Goal: Task Accomplishment & Management: Manage account settings

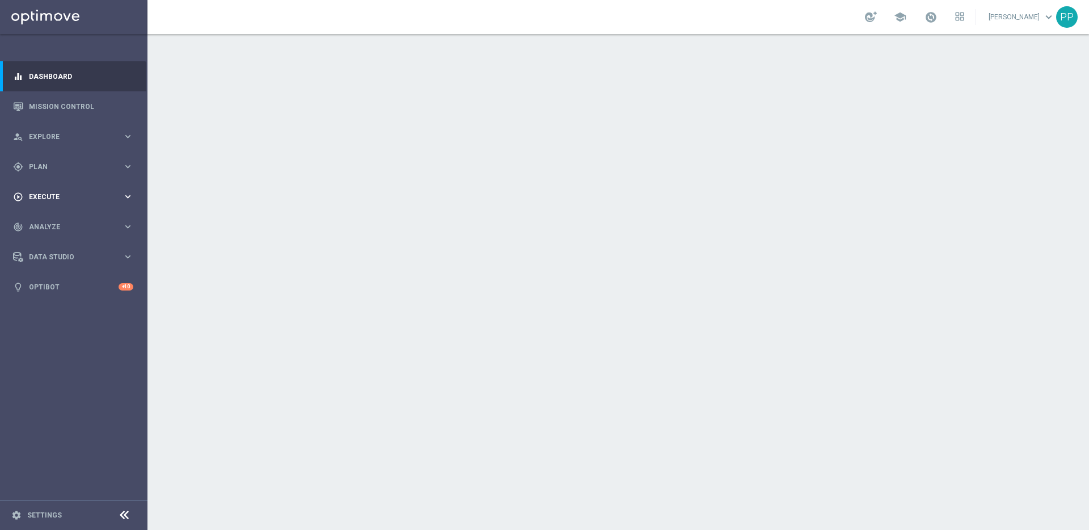
click at [45, 196] on span "Execute" at bounding box center [76, 196] width 94 height 7
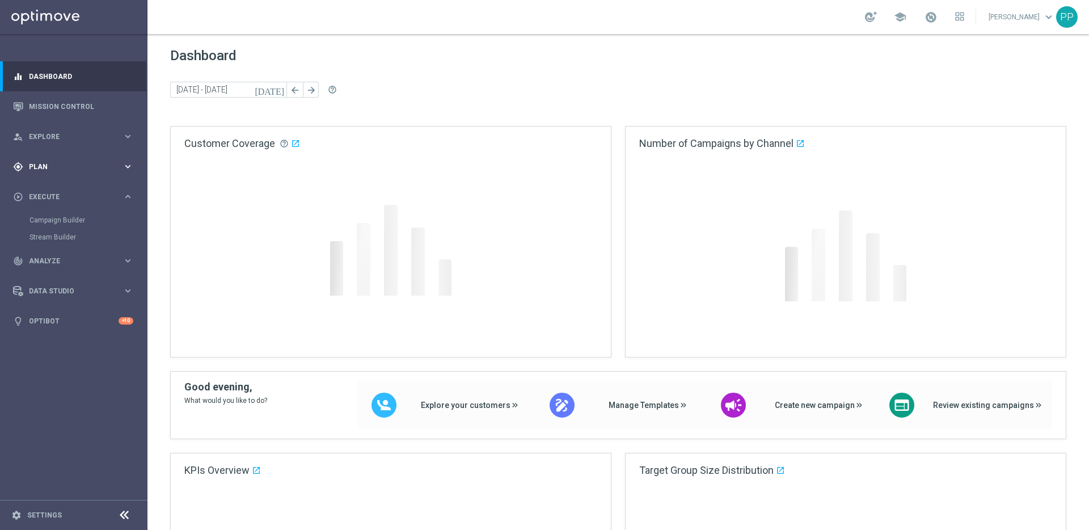
click at [39, 168] on span "Plan" at bounding box center [76, 166] width 94 height 7
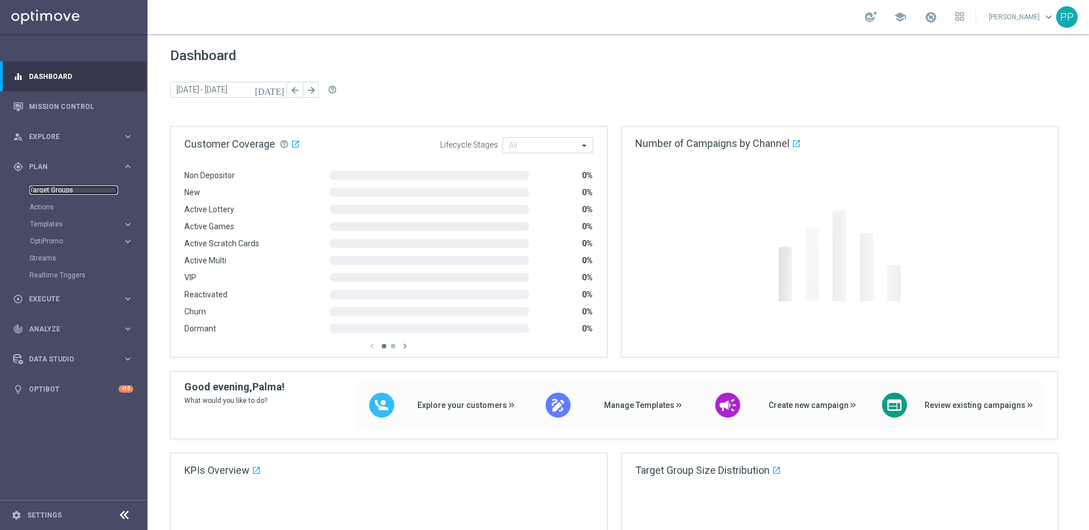
click at [34, 194] on link "Target Groups" at bounding box center [73, 190] width 88 height 9
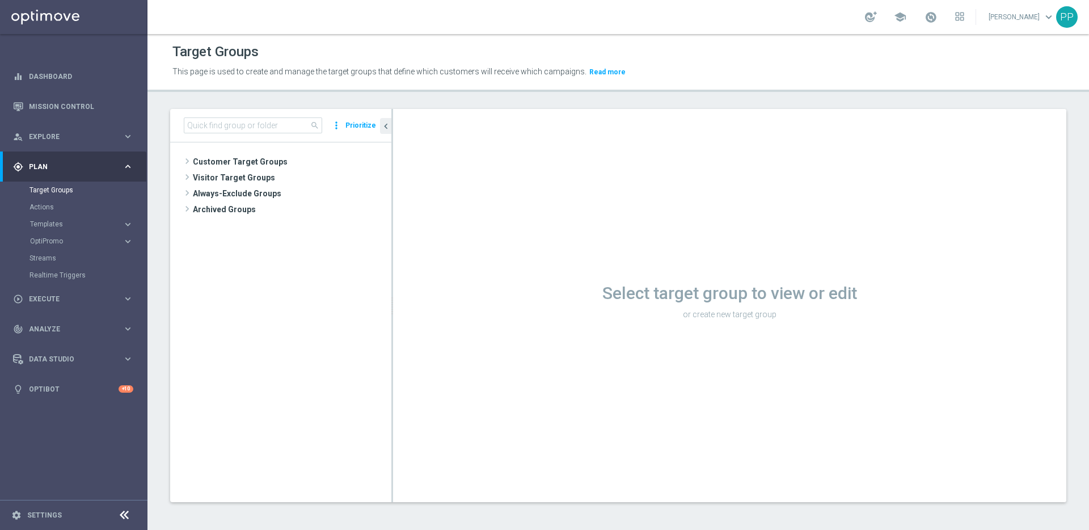
click at [259, 116] on div "search more_vert Prioritize" at bounding box center [280, 125] width 221 height 33
click at [262, 124] on input at bounding box center [253, 125] width 138 height 16
paste input "DE_ALL__LASTYEAR_GORDO__NVIP_EMA_TAC_MIX"
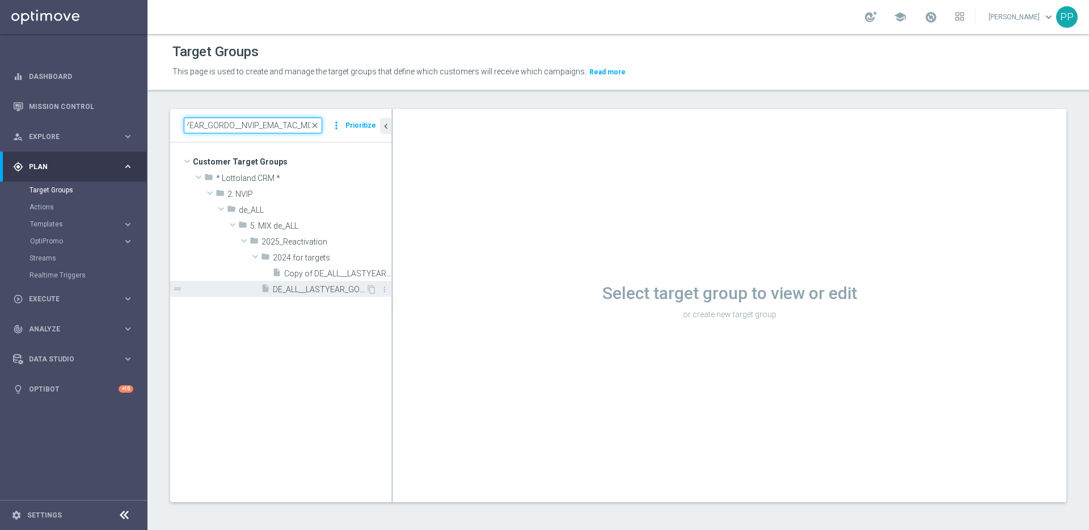
type input "DE_ALL__LASTYEAR_GORDO__NVIP_EMA_TAC_MIX"
click at [292, 288] on span "DE_ALL__LASTYEAR_GORDO__NVIP_EMA_TAC_MIX" at bounding box center [319, 290] width 93 height 10
